Goal: Task Accomplishment & Management: Manage account settings

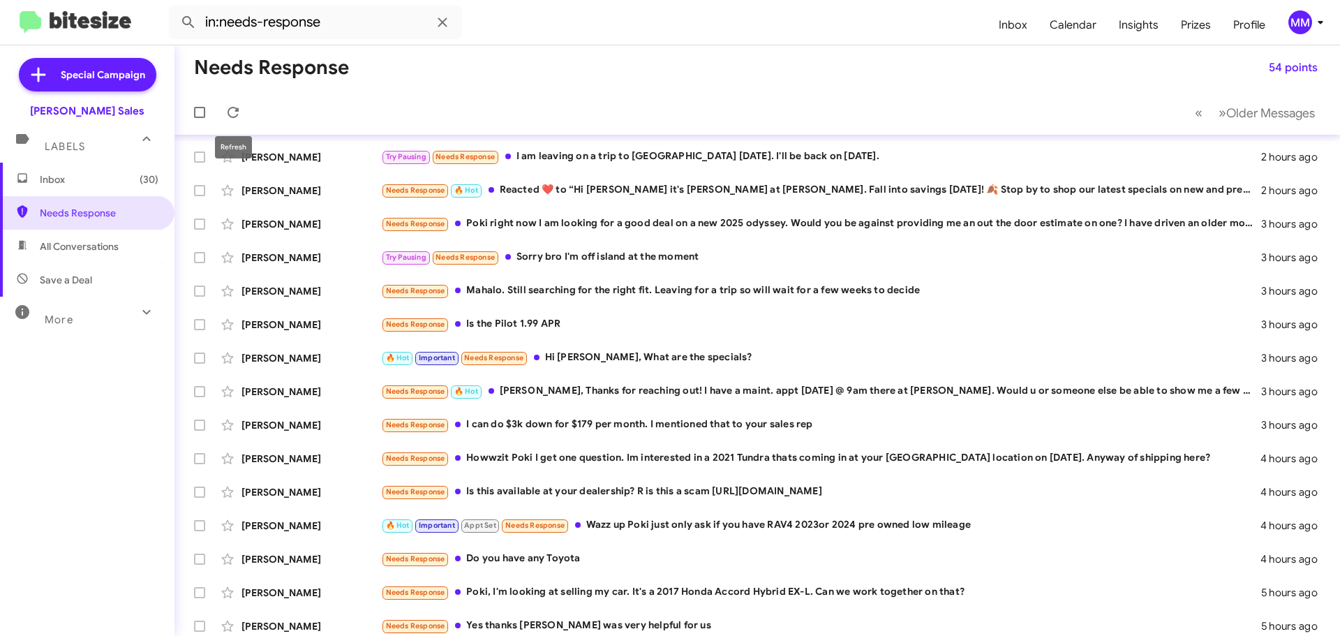
scroll to position [141, 0]
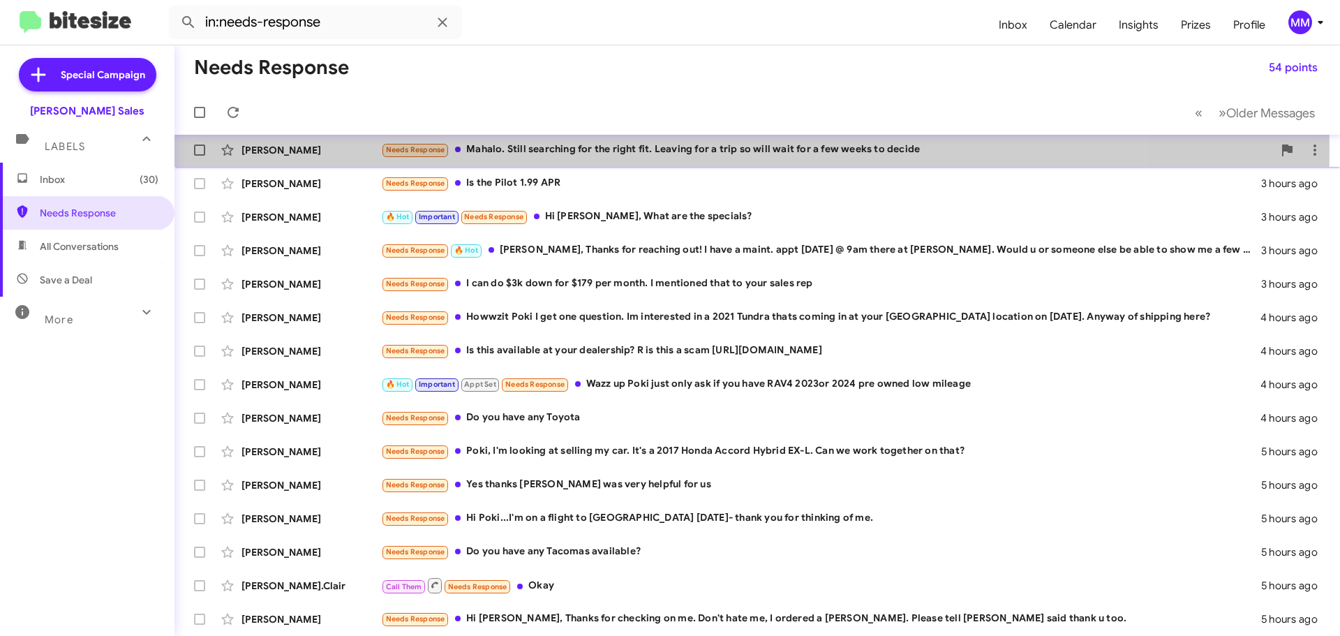
click at [530, 149] on div "Needs Response Mahalo. Still searching for the right fit. Leaving for a trip so…" at bounding box center [827, 150] width 892 height 16
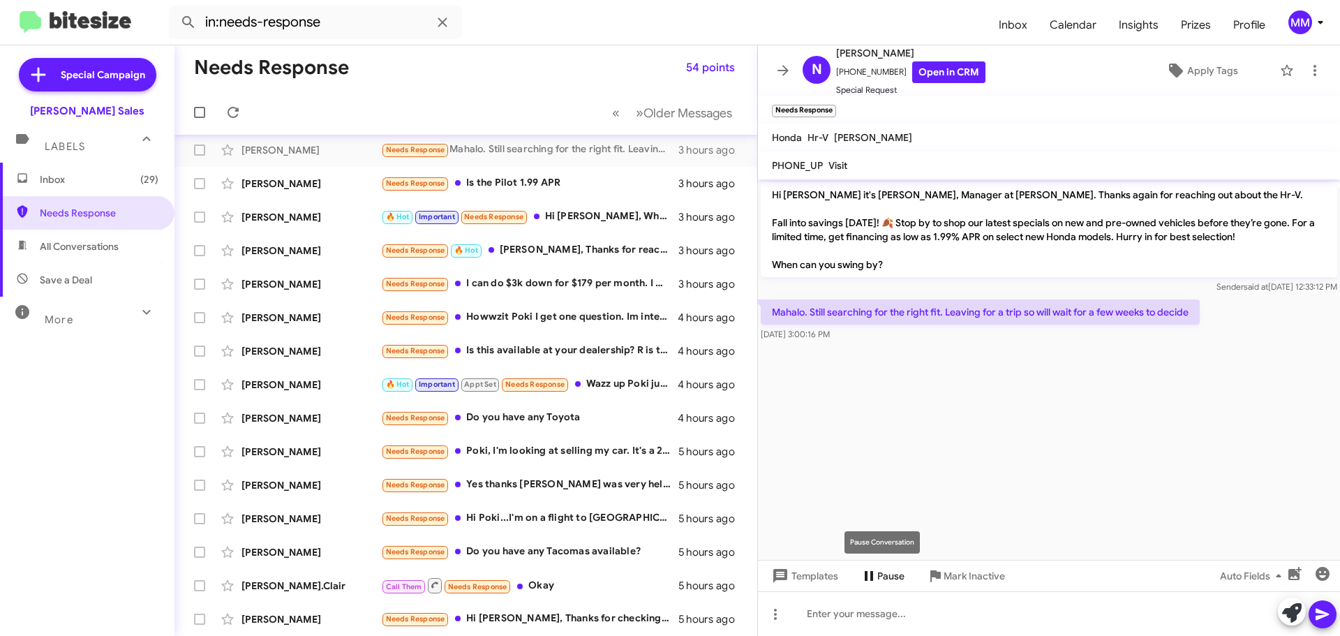
click at [881, 581] on span "Pause" at bounding box center [890, 575] width 27 height 25
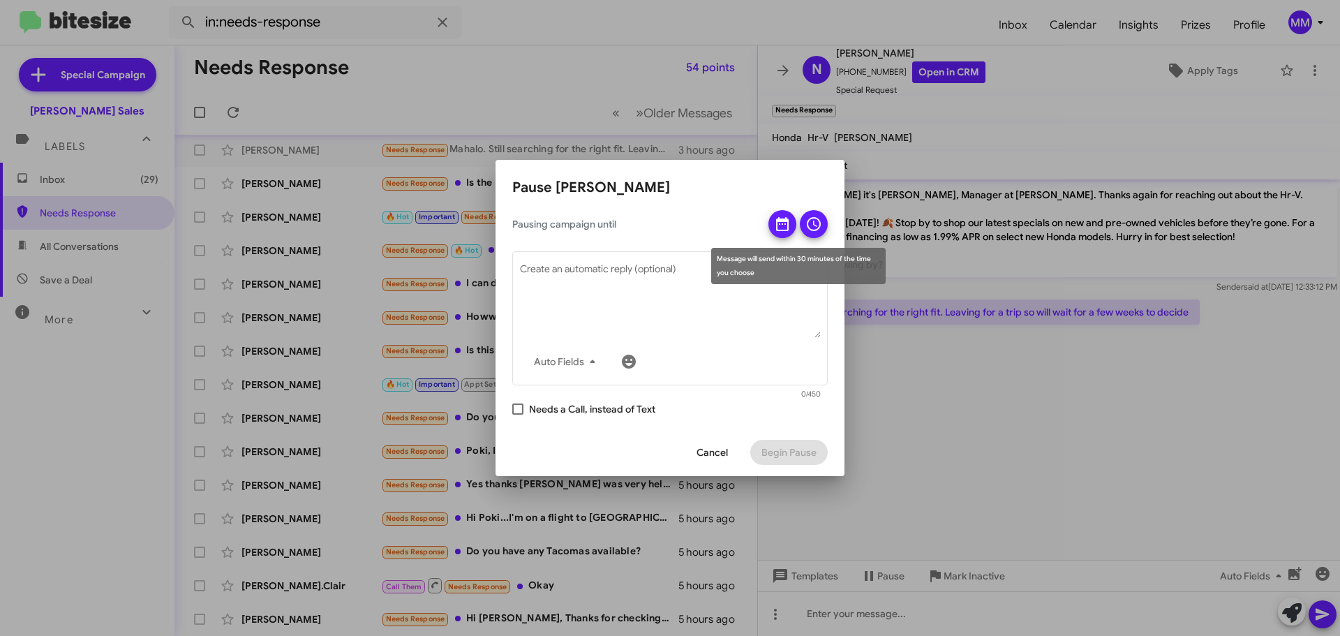
click at [782, 225] on icon at bounding box center [782, 224] width 17 height 17
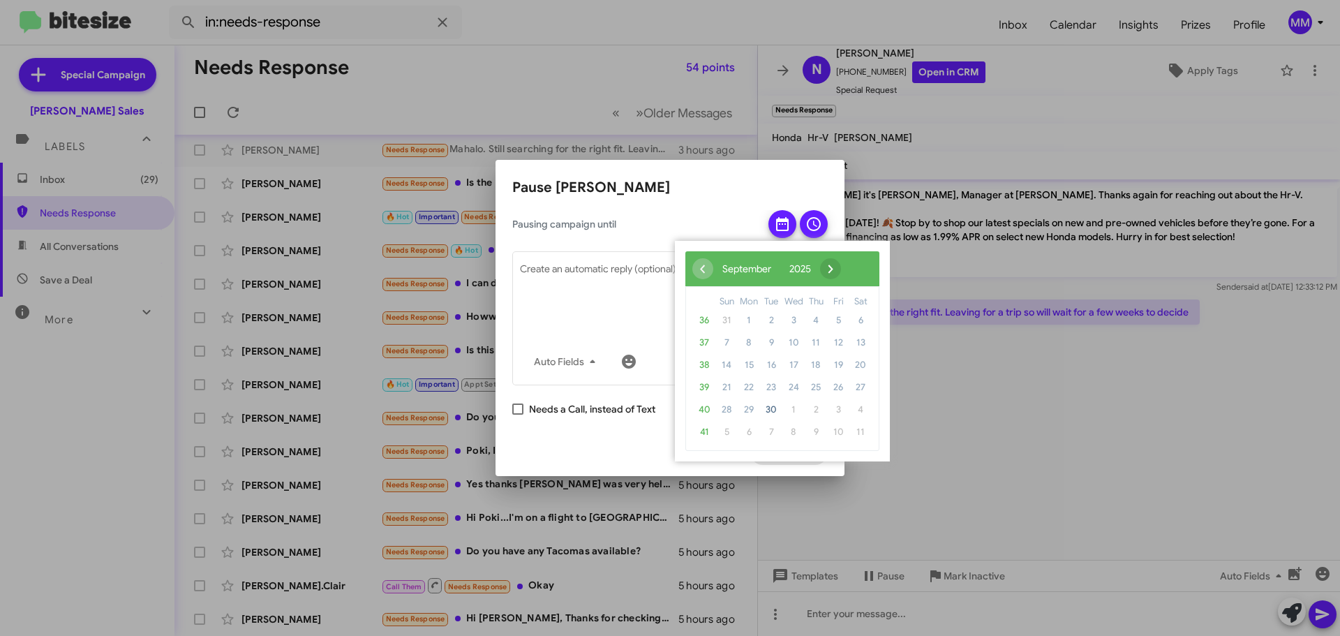
click at [841, 274] on span "›" at bounding box center [830, 268] width 21 height 21
click at [830, 268] on span "›" at bounding box center [819, 268] width 21 height 21
click at [774, 362] on span "11" at bounding box center [771, 365] width 22 height 22
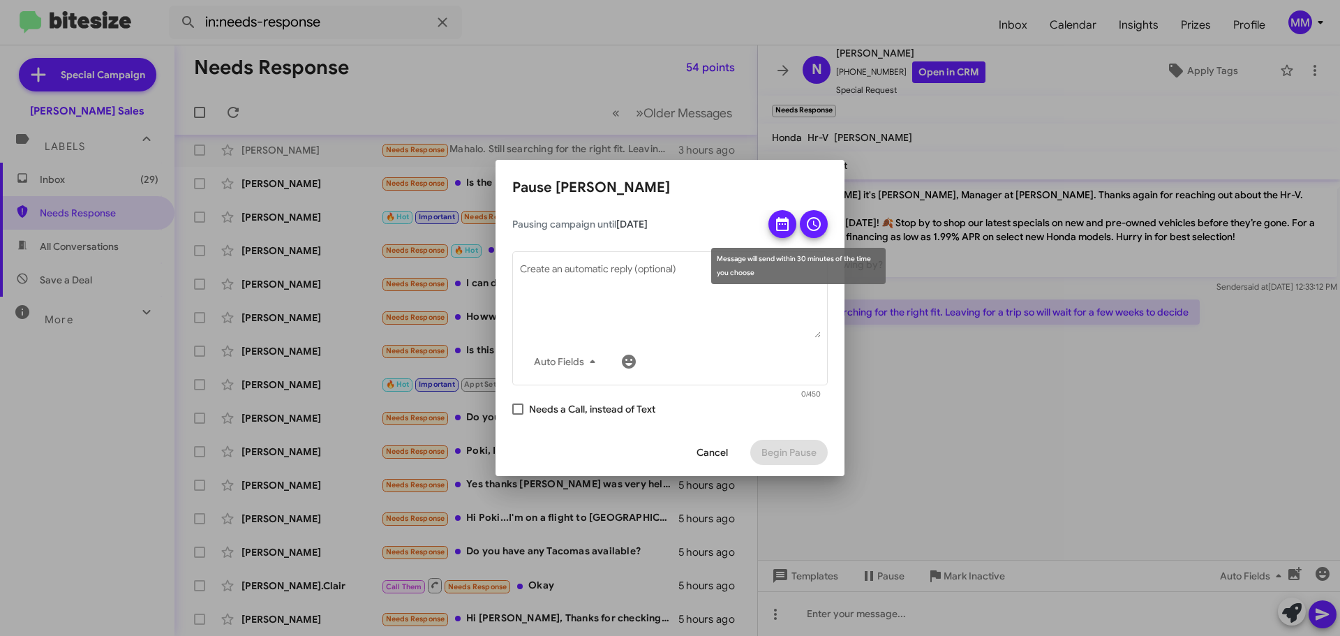
click at [775, 223] on icon at bounding box center [782, 224] width 17 height 17
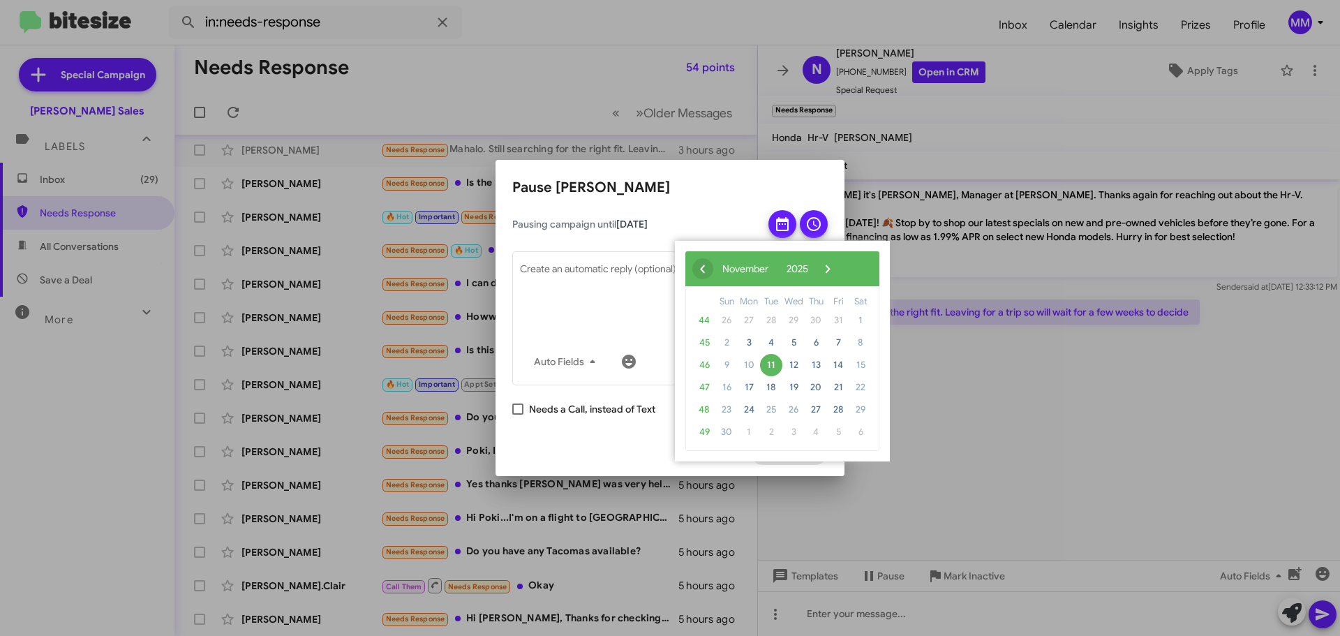
click at [700, 265] on span "‹" at bounding box center [702, 268] width 21 height 21
click at [773, 363] on span "14" at bounding box center [771, 365] width 22 height 22
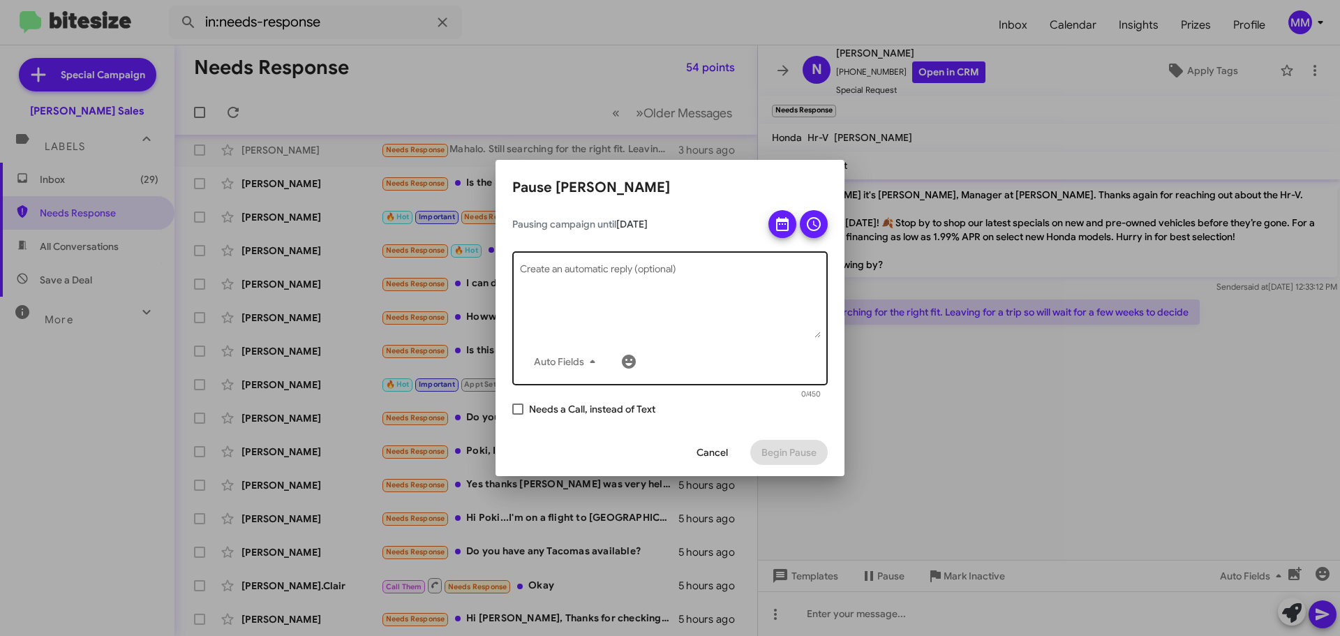
click at [564, 274] on textarea "Create an automatic reply (optional)" at bounding box center [670, 301] width 301 height 73
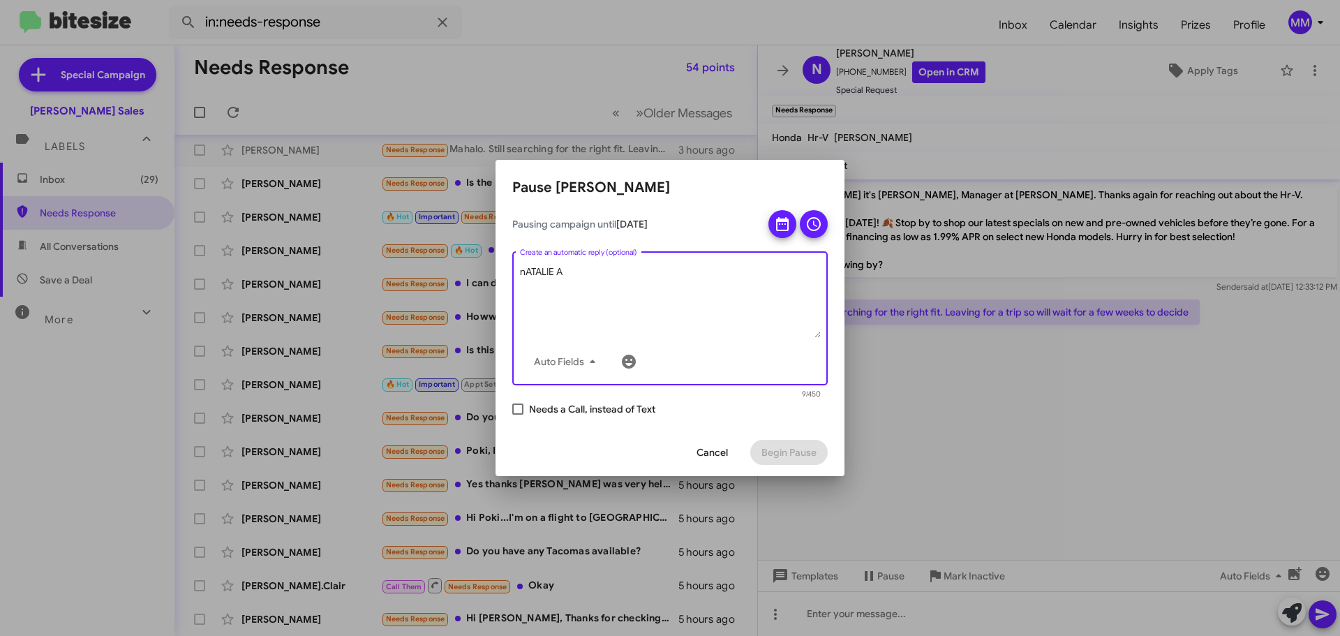
type textarea "nATALIE A"
click at [567, 274] on textarea "nATALIE A" at bounding box center [670, 301] width 301 height 73
type textarea "n"
type textarea "[PERSON_NAME] are you ready for your HRV now?"
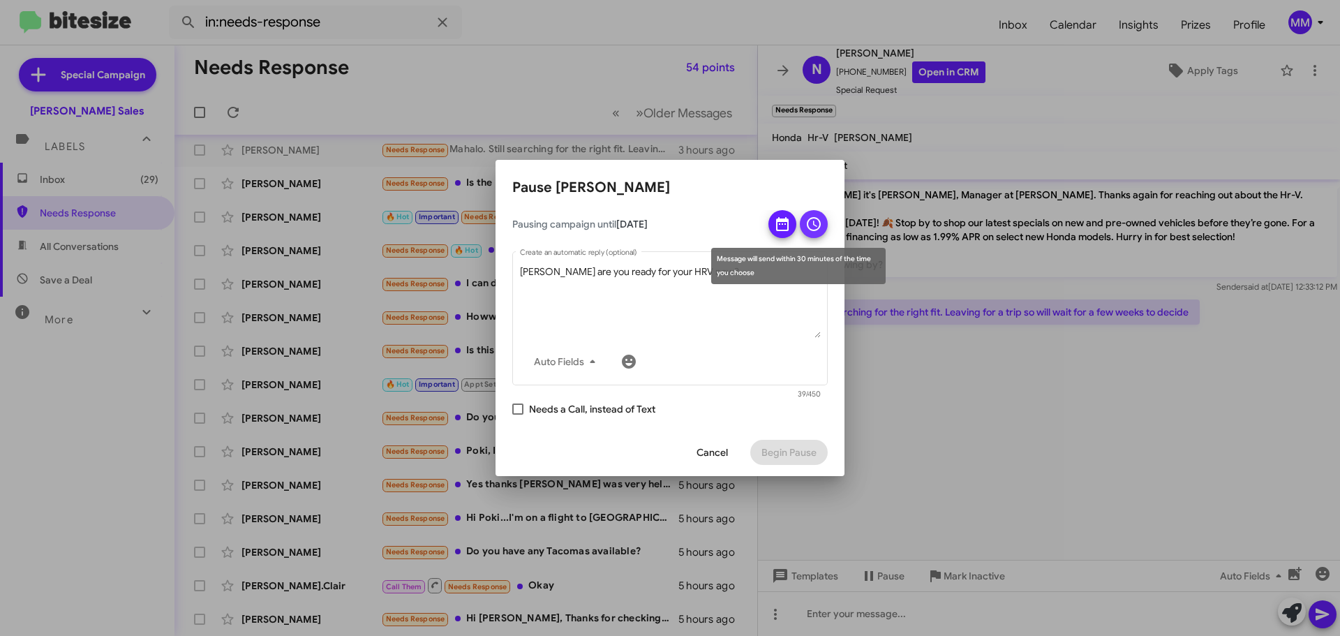
click at [809, 223] on icon at bounding box center [813, 224] width 17 height 17
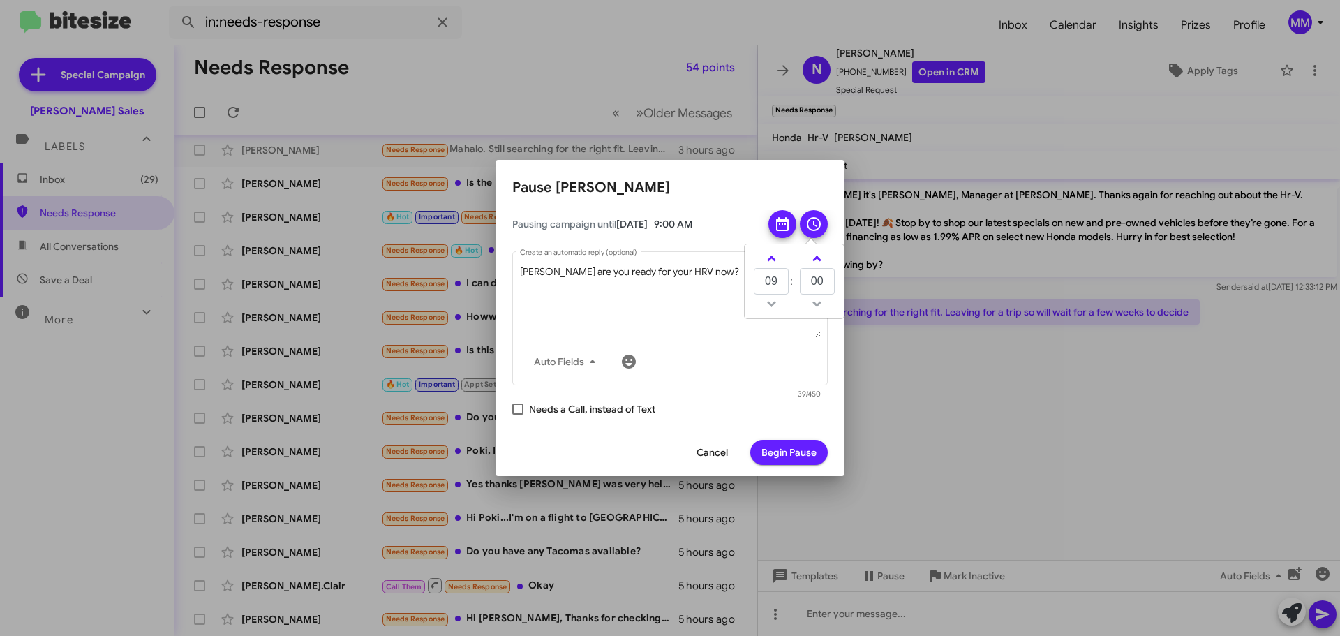
click at [773, 260] on div "Message will send within 30 minutes of the time you choose" at bounding box center [798, 266] width 174 height 36
click at [820, 217] on icon at bounding box center [813, 224] width 17 height 17
click at [774, 307] on td at bounding box center [771, 303] width 36 height 17
click at [772, 261] on span at bounding box center [771, 259] width 9 height 9
click at [772, 260] on span at bounding box center [771, 259] width 9 height 9
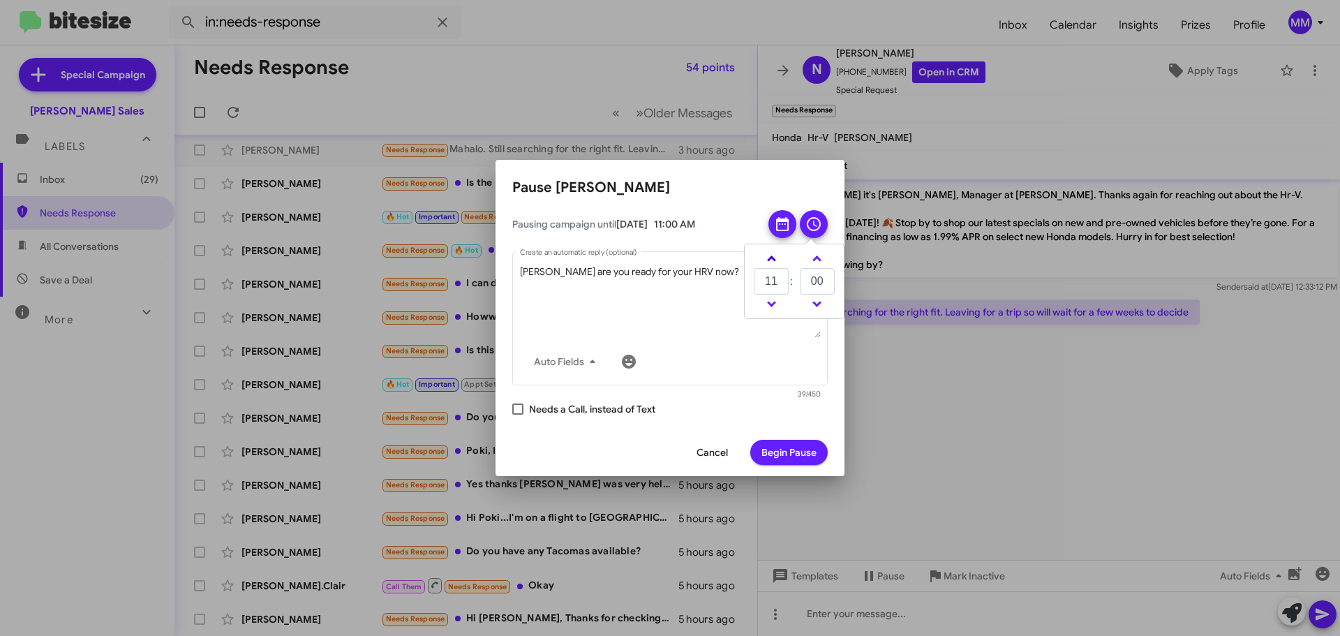
click at [772, 260] on span at bounding box center [771, 259] width 9 height 9
type input "14"
click at [788, 450] on span "Begin Pause" at bounding box center [788, 452] width 55 height 25
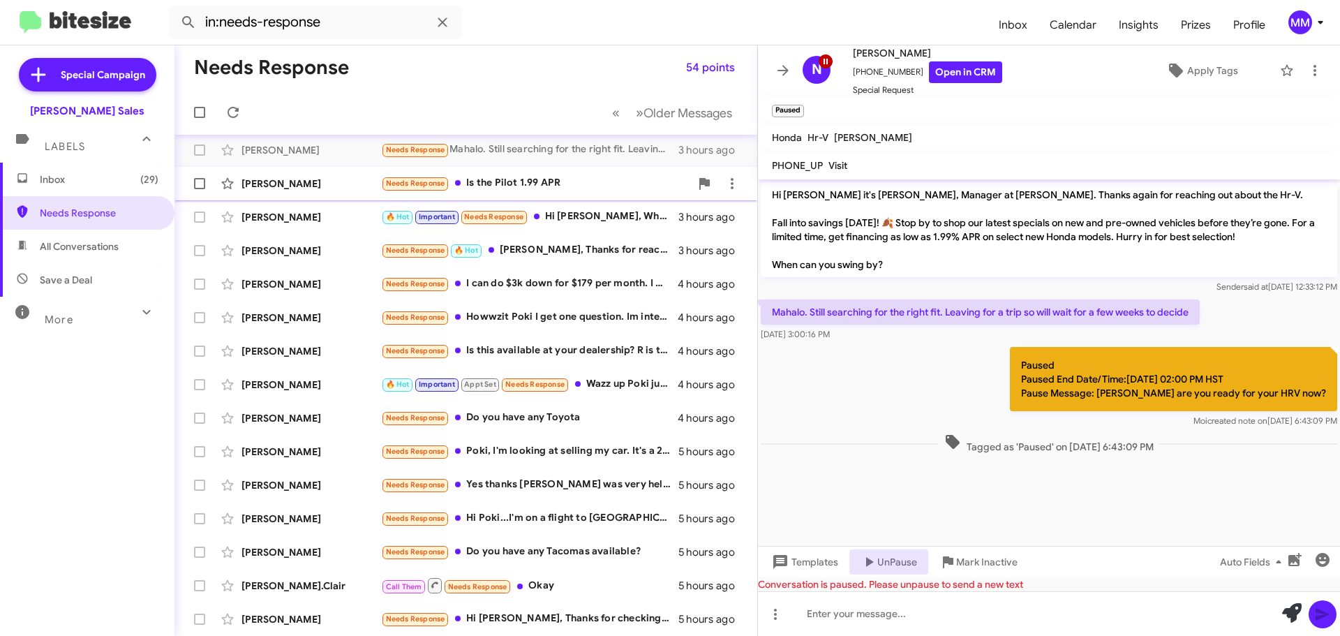
click at [563, 183] on div "Needs Response Is the Pilot 1.99 APR" at bounding box center [535, 183] width 309 height 16
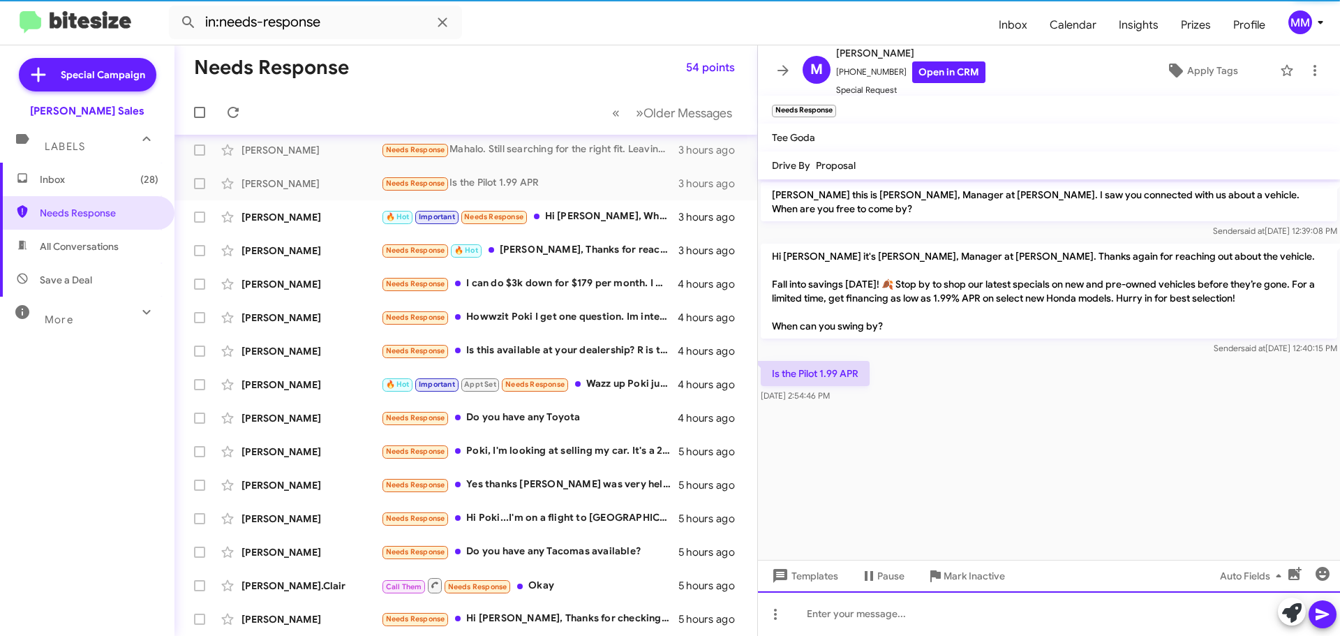
click at [839, 611] on div at bounding box center [1049, 613] width 582 height 45
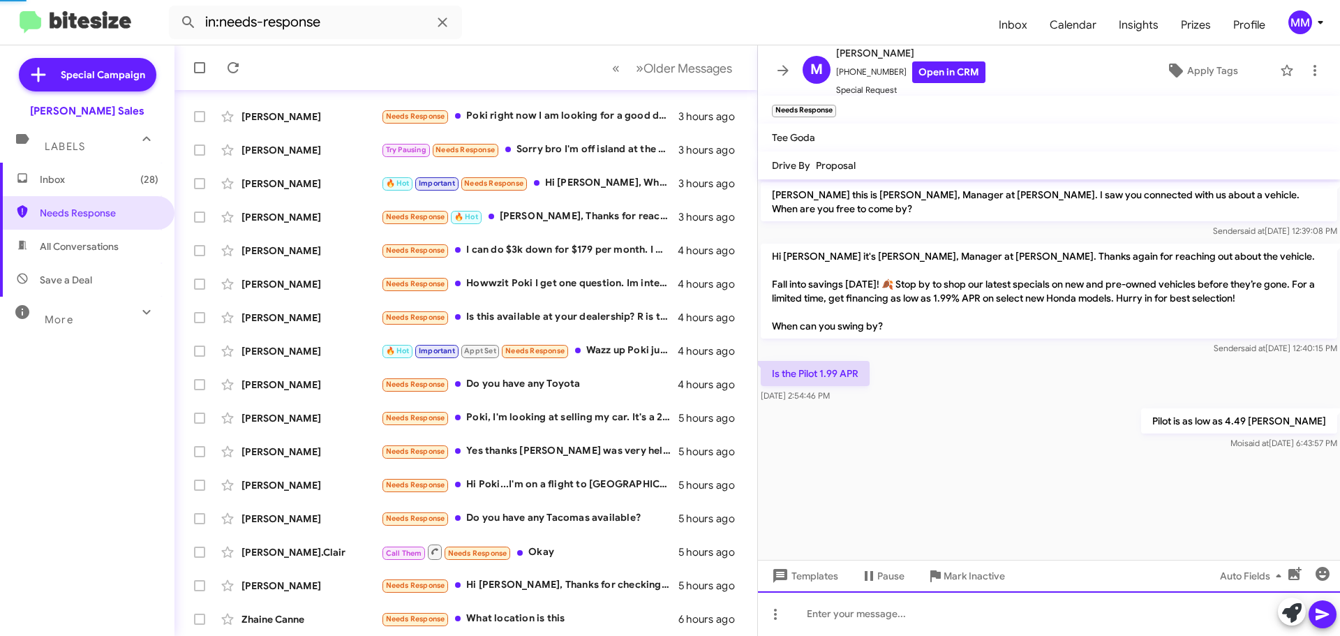
scroll to position [174, 0]
